Goal: Task Accomplishment & Management: Manage account settings

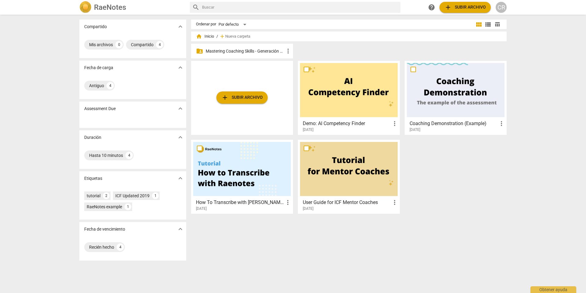
click at [247, 49] on p "Mastering Coaching Skills - Generación 31" at bounding box center [245, 51] width 79 height 6
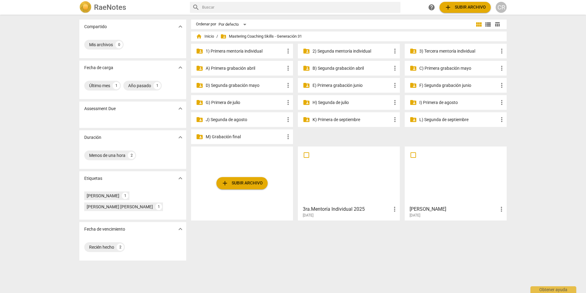
click at [241, 120] on p "J) Segunda de agosto" at bounding box center [245, 119] width 79 height 6
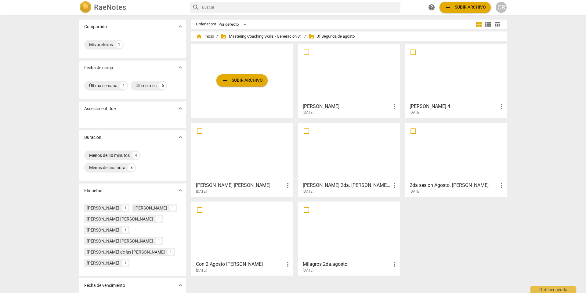
click at [426, 96] on div at bounding box center [456, 73] width 98 height 54
click at [431, 86] on div at bounding box center [456, 73] width 98 height 54
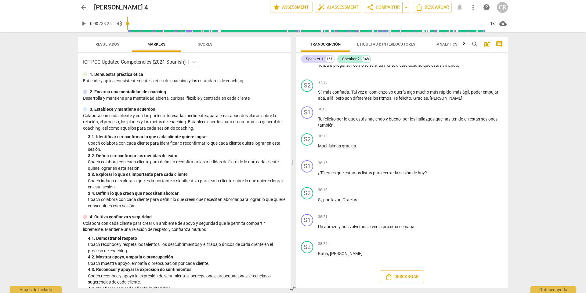
scroll to position [2870, 0]
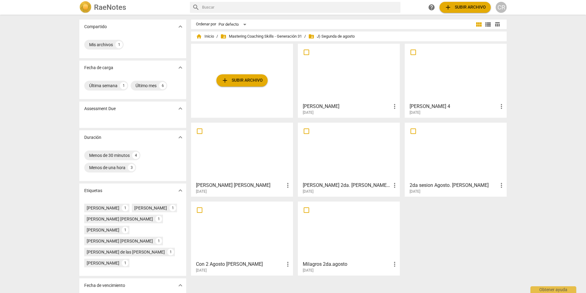
scroll to position [26, 0]
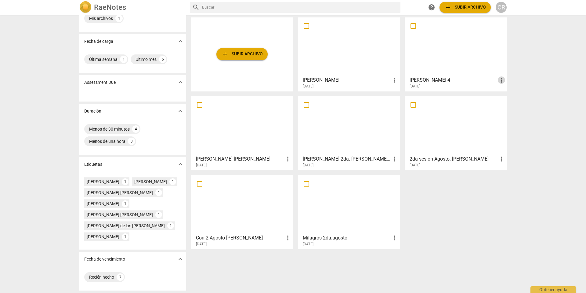
click at [501, 79] on span "more_vert" at bounding box center [501, 79] width 7 height 7
click at [506, 95] on li "Borrar" at bounding box center [508, 94] width 23 height 15
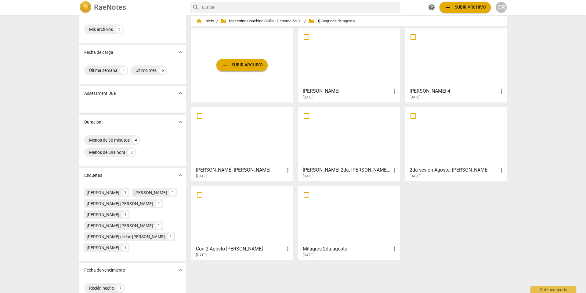
scroll to position [0, 0]
